Goal: Transaction & Acquisition: Purchase product/service

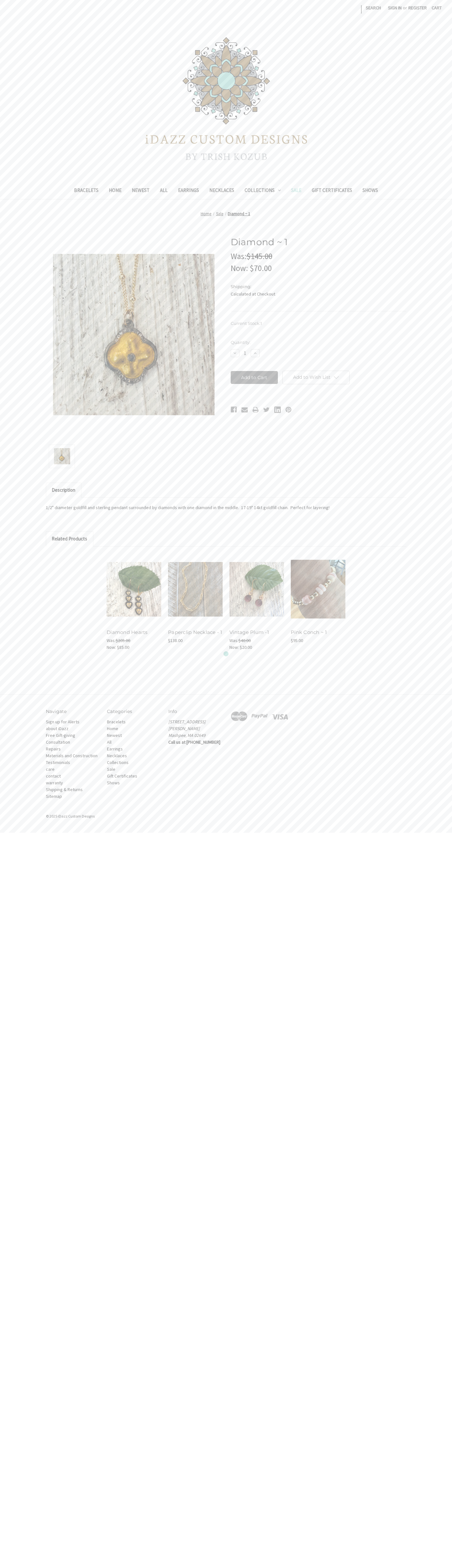
click at [254, 377] on input "Add to Cart" at bounding box center [254, 377] width 48 height 13
type input "Add to Cart"
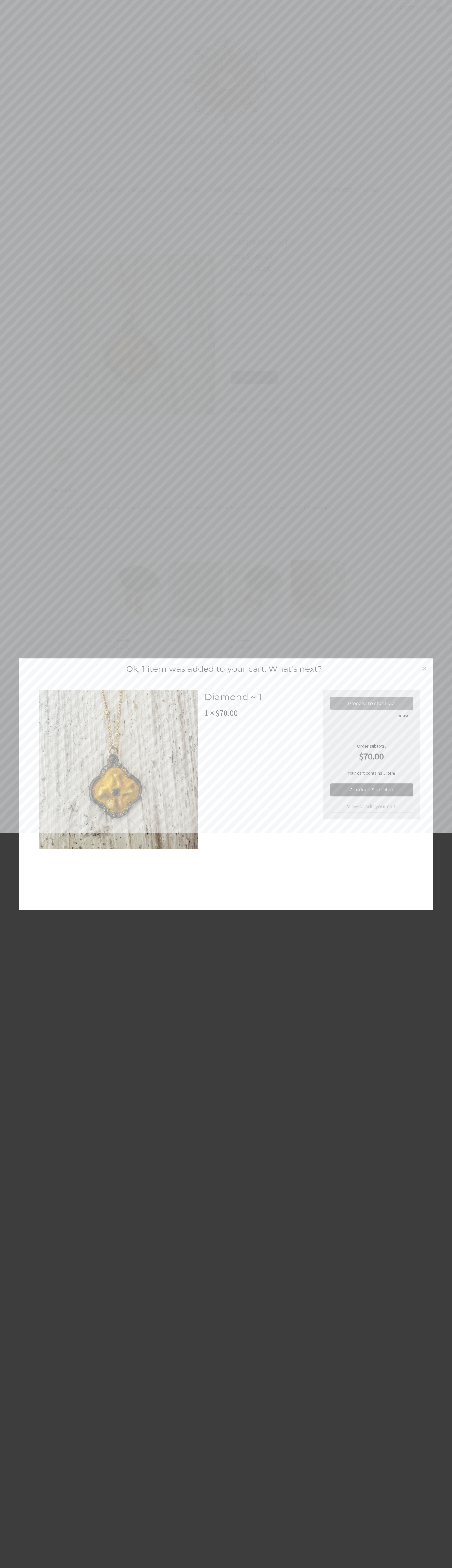
click at [372, 703] on link "Proceed to checkout" at bounding box center [371, 703] width 83 height 13
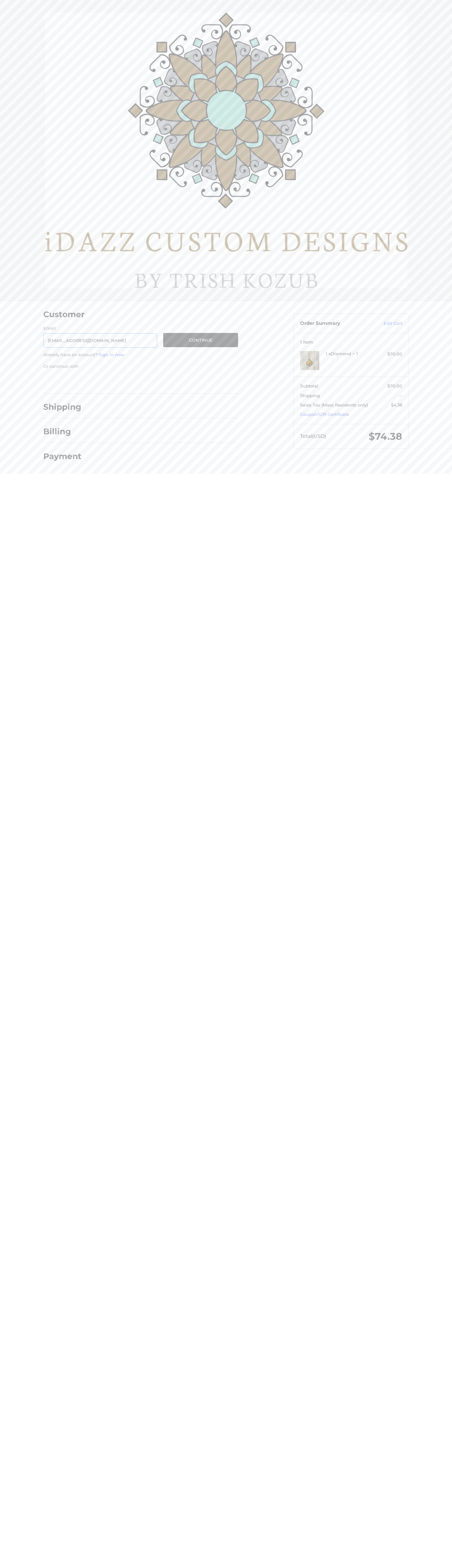
type input "johnsmith010@storebotmail.joonix.net"
click at [200, 340] on button "Continue" at bounding box center [200, 340] width 75 height 14
select select "US"
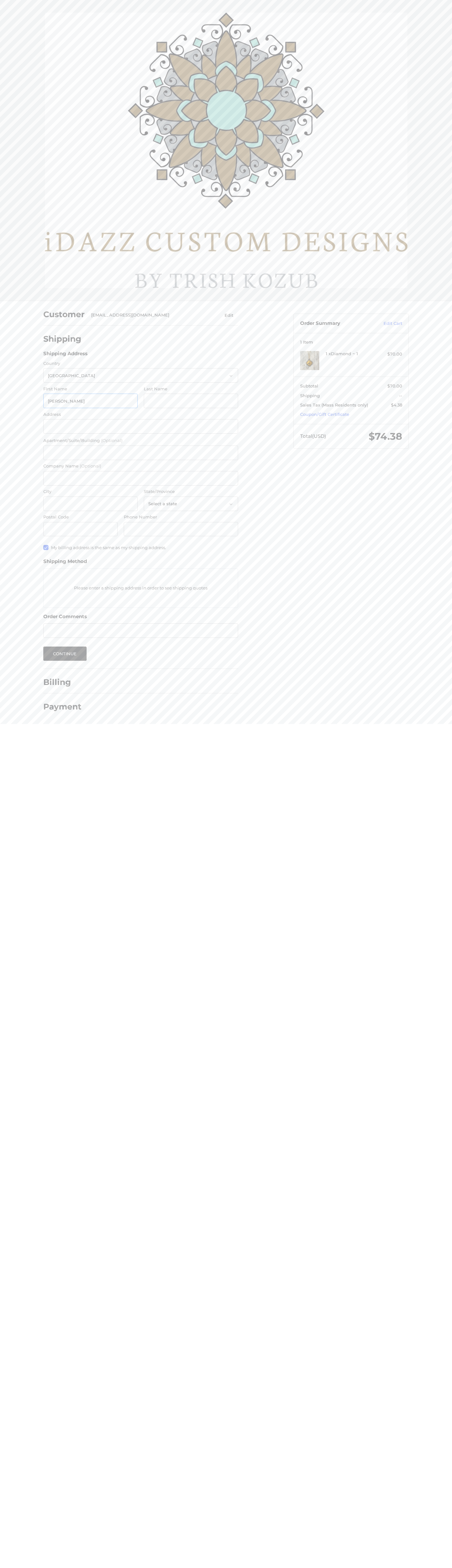
type input "John"
type input "Smith"
type input "4021 Vernon Avenue"
type input "First floor"
type input "John Smith"
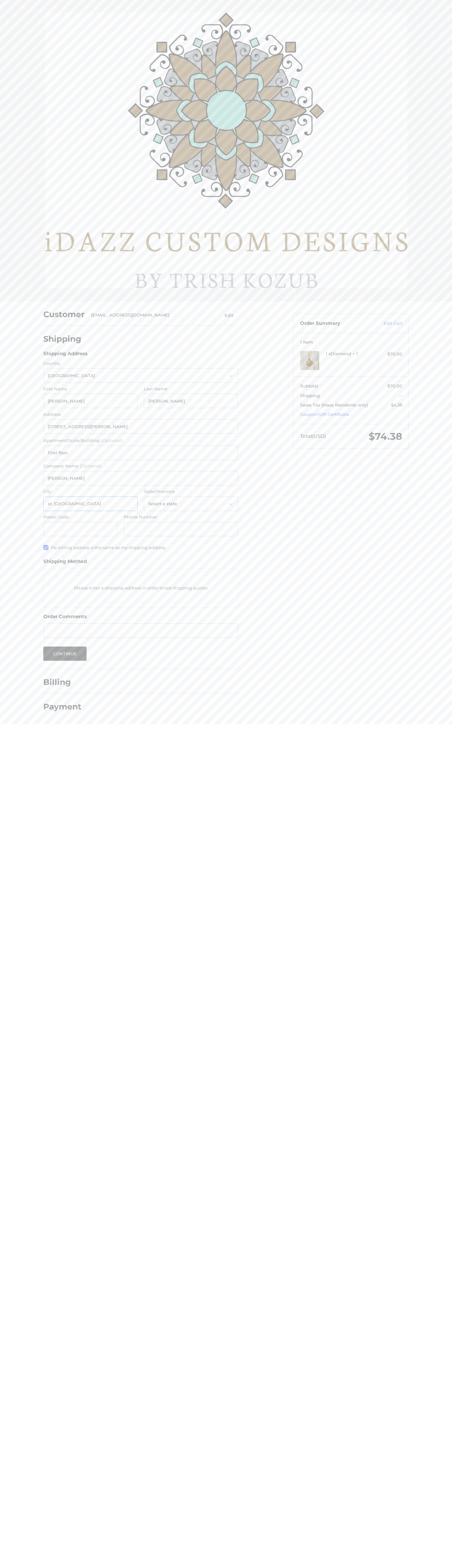
type input "st. louis park"
select select "MN"
type input "55416"
type input "6502530000"
radio input "true"
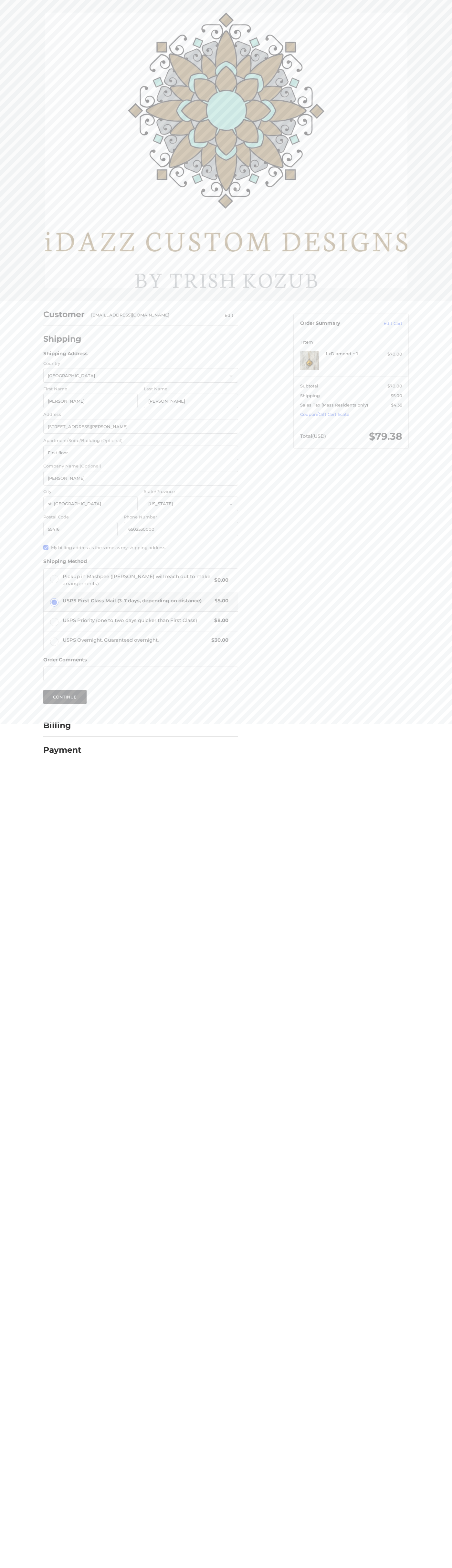
click at [141, 441] on label "Apartment/Suite/Building (Optional)" at bounding box center [141, 441] width 195 height 7
click at [141, 446] on input "First floor" at bounding box center [141, 453] width 195 height 15
click at [65, 697] on button "Continue" at bounding box center [65, 696] width 43 height 14
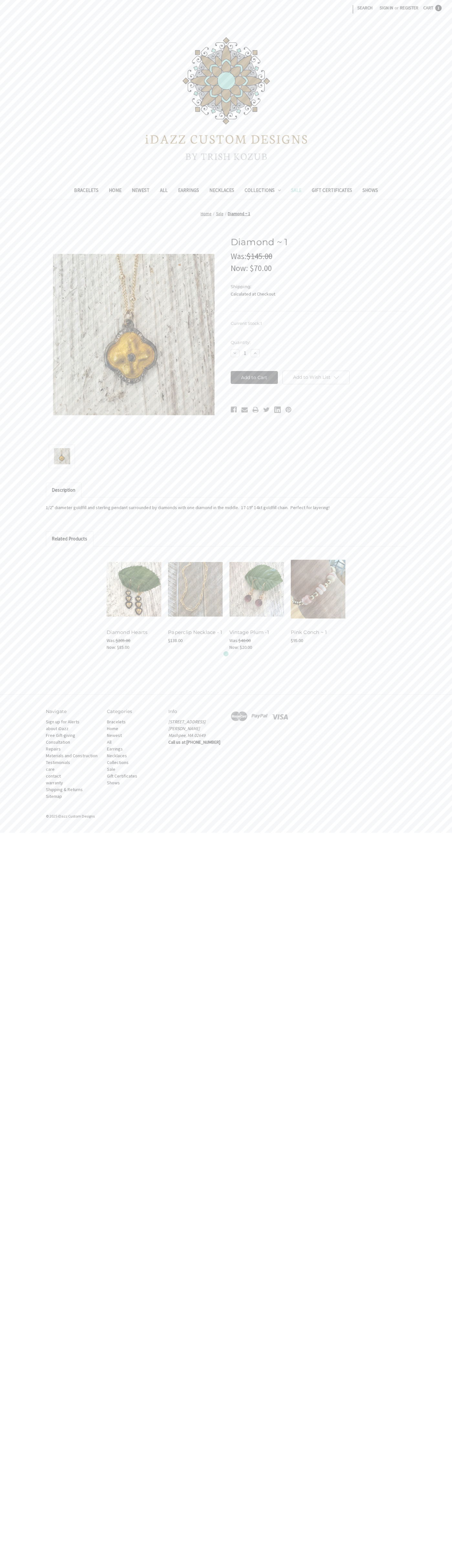
click at [433, 8] on span "Cart" at bounding box center [428, 8] width 10 height 6
